Goal: Transaction & Acquisition: Purchase product/service

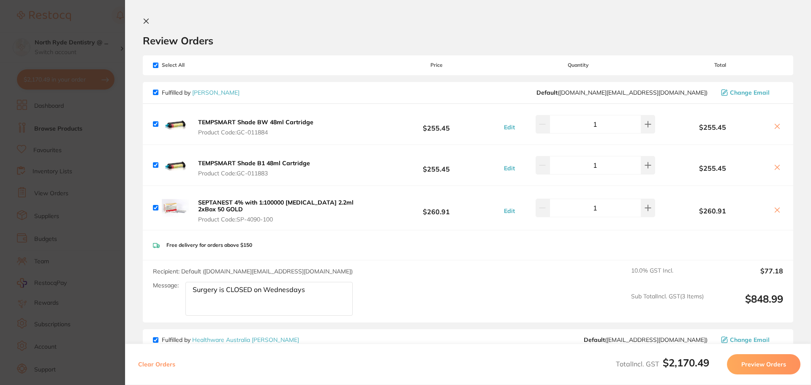
click at [141, 24] on section "Review Orders Your orders are being processed and we will notify you once we ha…" at bounding box center [468, 192] width 686 height 385
click at [147, 25] on button at bounding box center [148, 22] width 10 height 8
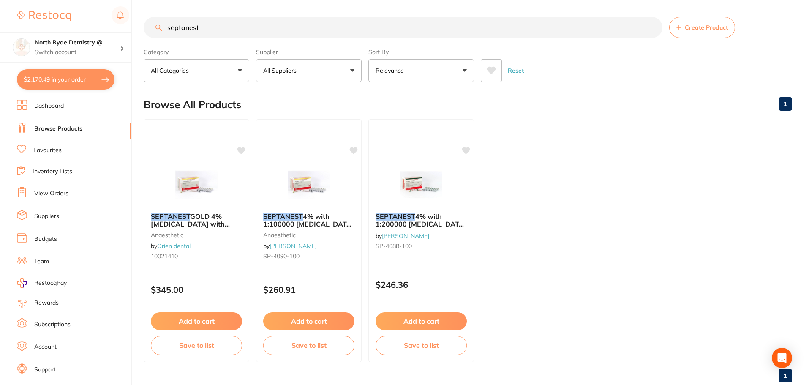
drag, startPoint x: 215, startPoint y: 31, endPoint x: 152, endPoint y: 29, distance: 63.4
click at [152, 29] on input "septanest" at bounding box center [403, 27] width 518 height 21
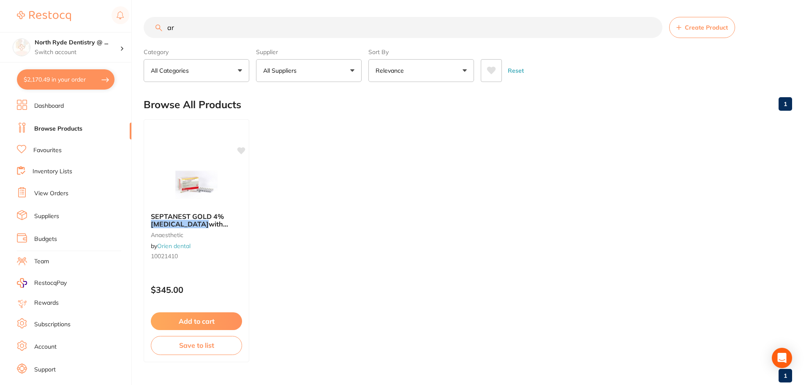
type input "a"
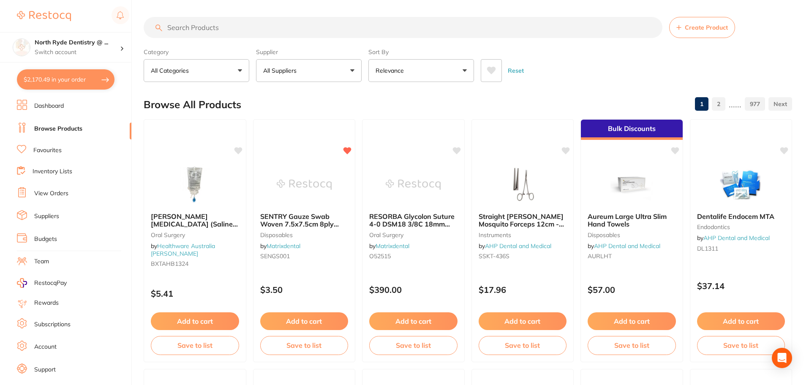
click at [279, 74] on p "All Suppliers" at bounding box center [281, 70] width 37 height 8
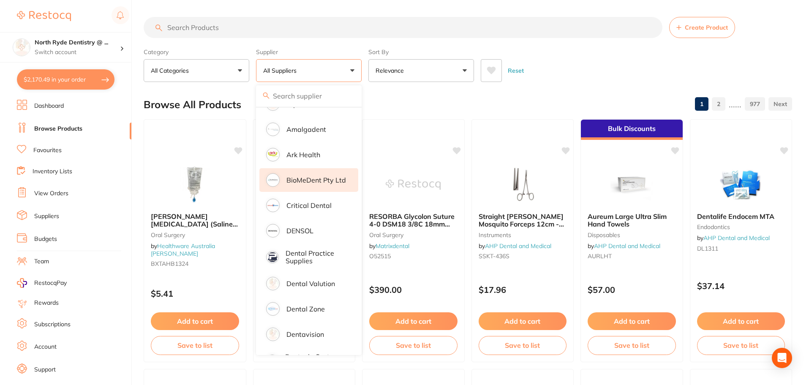
scroll to position [169, 0]
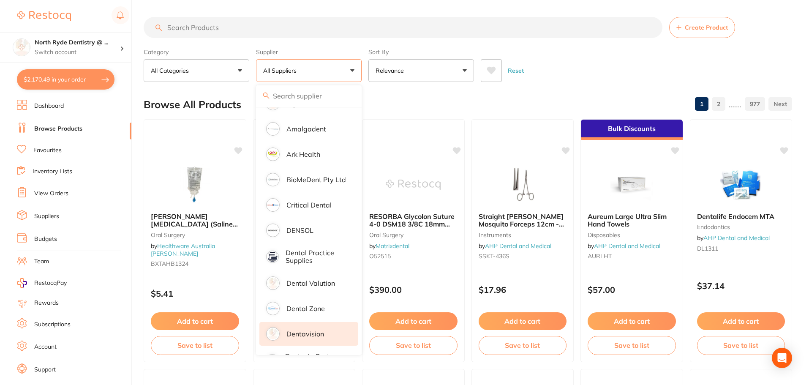
click at [298, 336] on p "Dentavision" at bounding box center [305, 334] width 38 height 8
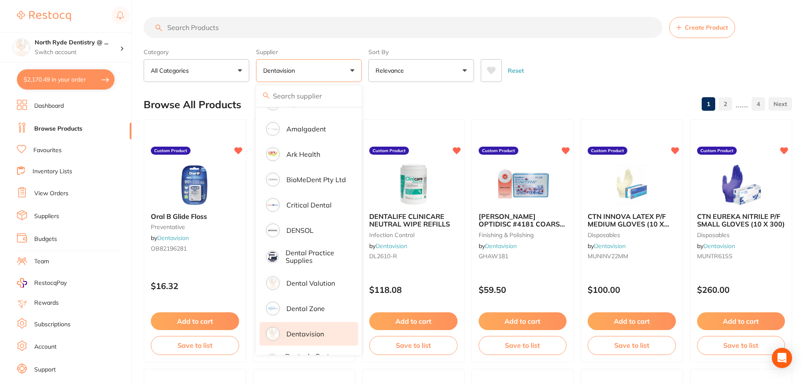
click at [193, 32] on input "search" at bounding box center [403, 27] width 518 height 21
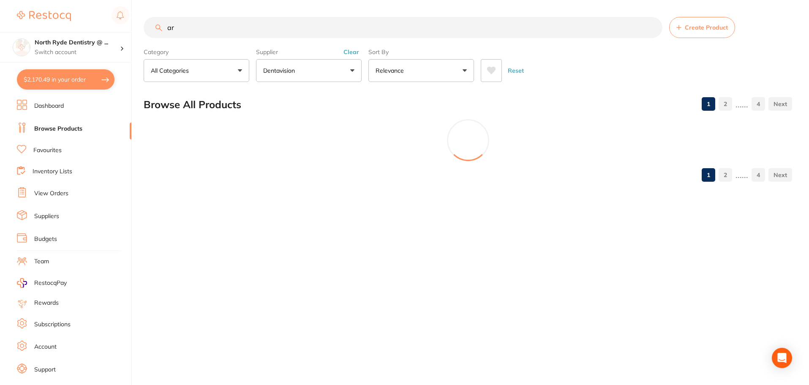
scroll to position [118, 0]
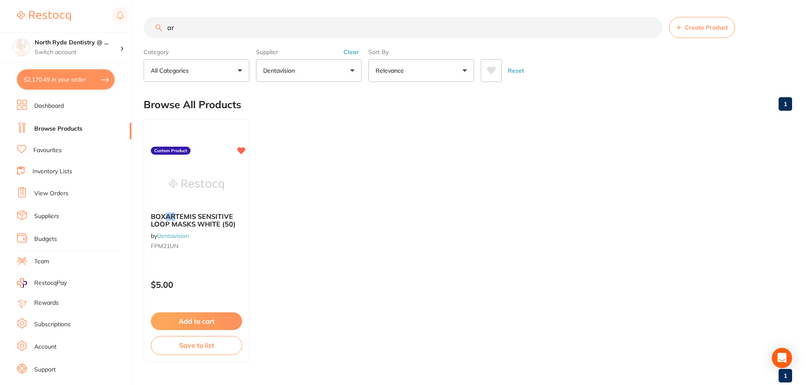
type input "a"
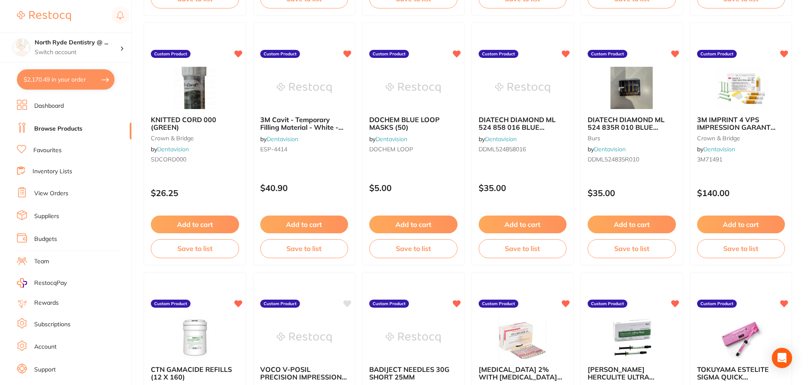
scroll to position [1731, 0]
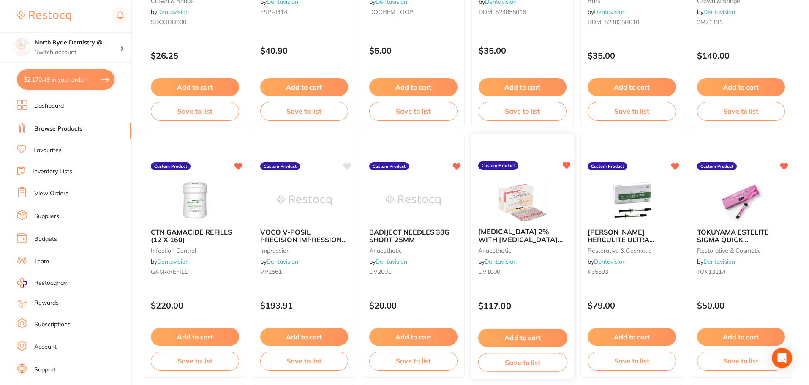
click at [526, 341] on button "Add to cart" at bounding box center [522, 337] width 89 height 18
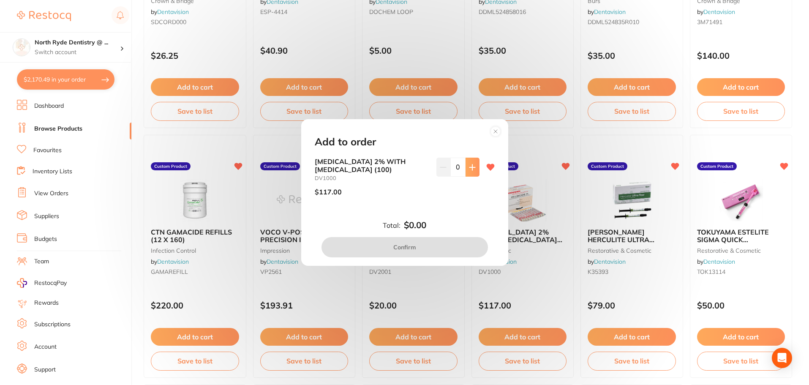
click at [472, 172] on button at bounding box center [472, 166] width 14 height 19
type input "1"
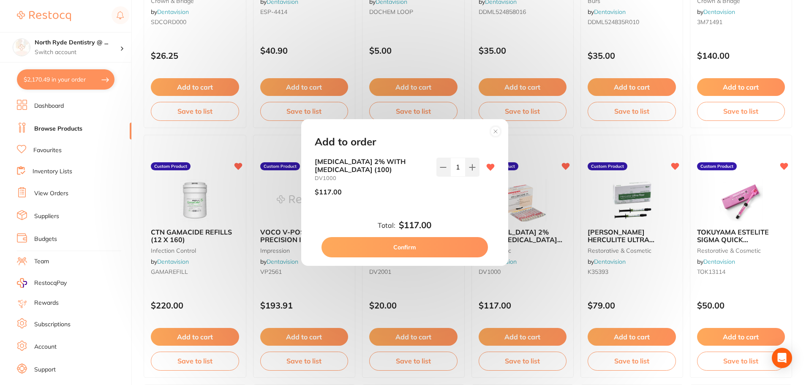
click at [418, 245] on button "Confirm" at bounding box center [404, 247] width 166 height 20
checkbox input "false"
